Goal: Navigation & Orientation: Find specific page/section

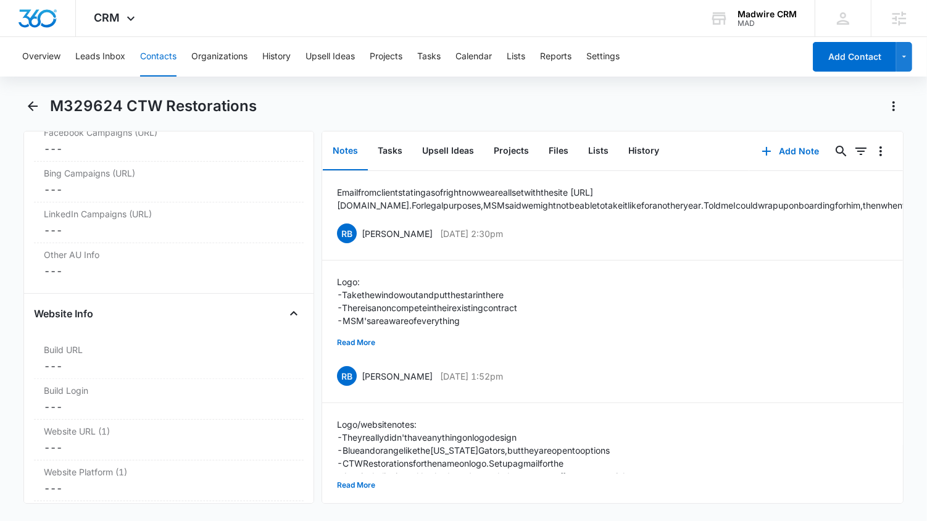
scroll to position [4532, 0]
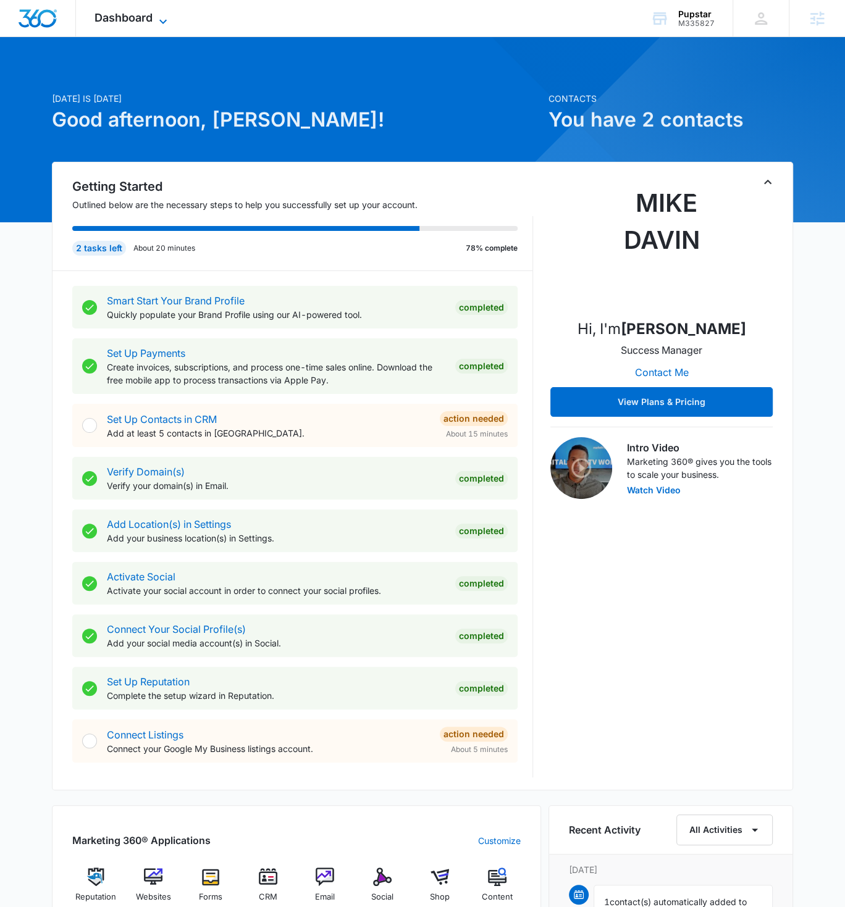
click at [145, 23] on span "Dashboard" at bounding box center [123, 17] width 58 height 13
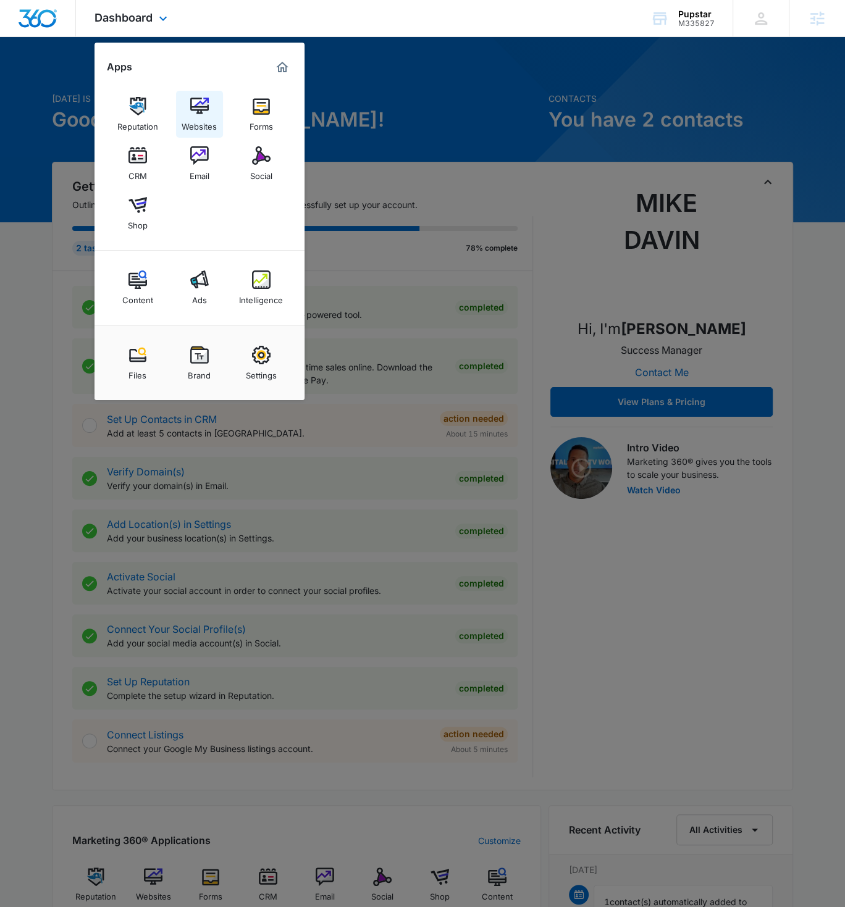
click at [197, 112] on img at bounding box center [199, 106] width 19 height 19
